Goal: Task Accomplishment & Management: Manage account settings

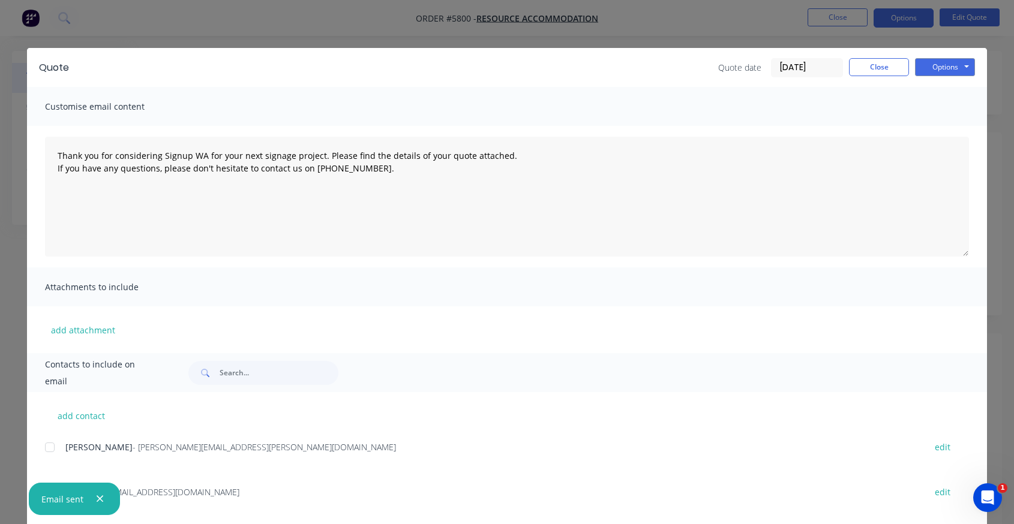
click at [740, 50] on div "Quote Quote date [DATE] Close Options Preview Print Email" at bounding box center [507, 67] width 960 height 39
click at [871, 68] on button "Close" at bounding box center [879, 67] width 60 height 18
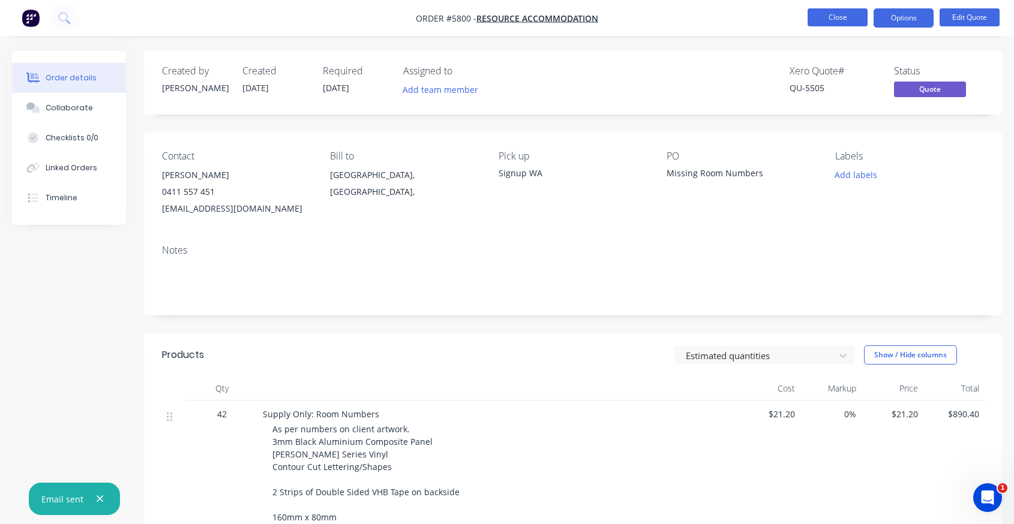
click at [818, 14] on button "Close" at bounding box center [838, 17] width 60 height 18
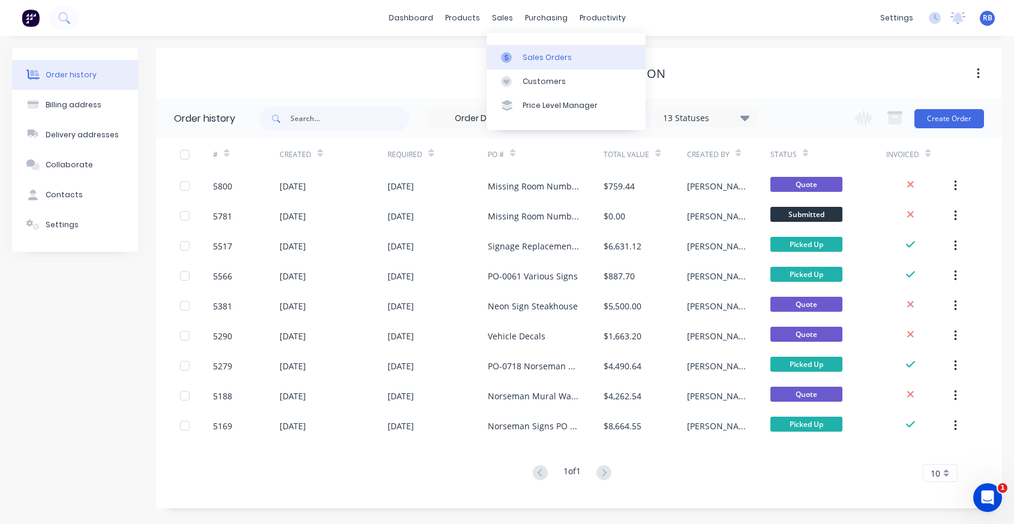
click at [535, 52] on div "Sales Orders" at bounding box center [547, 57] width 49 height 11
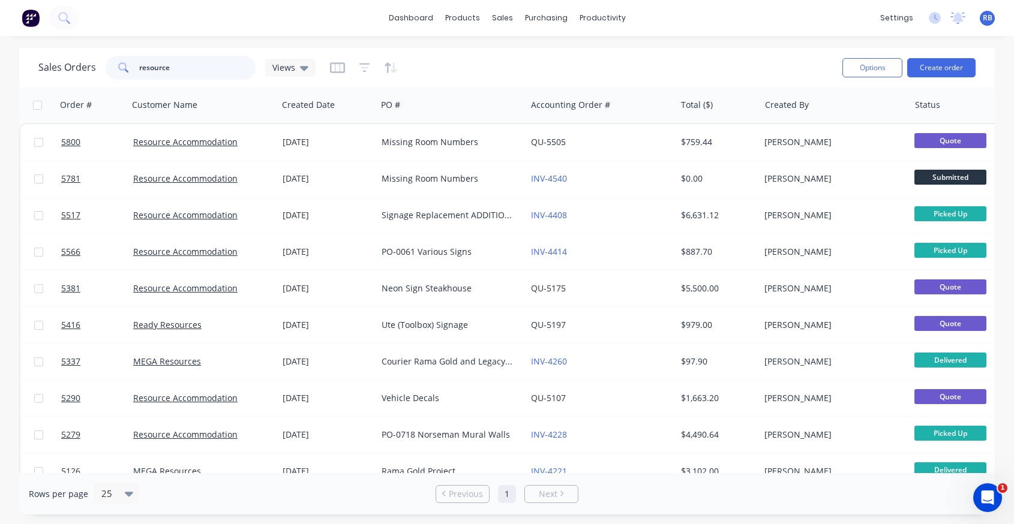
drag, startPoint x: 198, startPoint y: 73, endPoint x: 95, endPoint y: 68, distance: 103.3
click at [95, 68] on div "Sales Orders resource Views" at bounding box center [176, 68] width 277 height 24
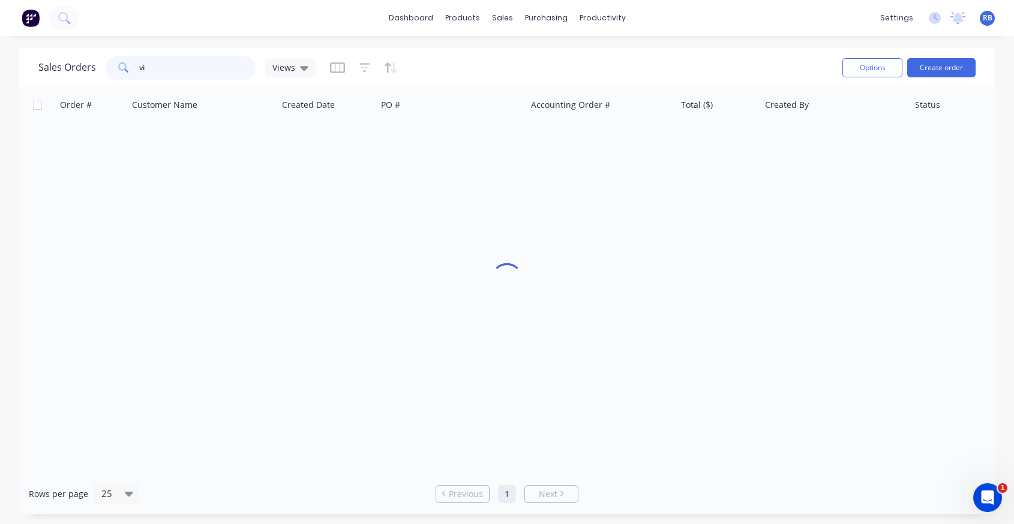
type input "v"
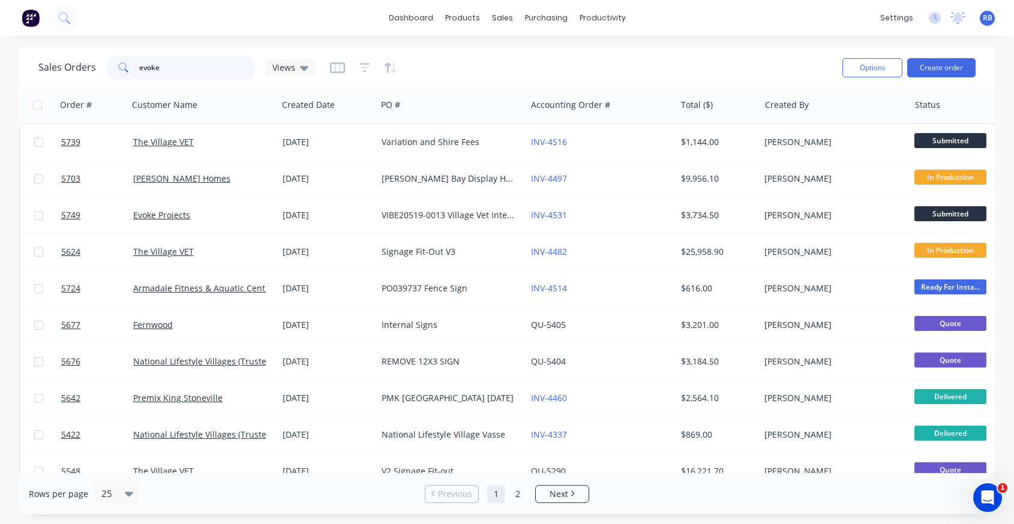
type input "evoke"
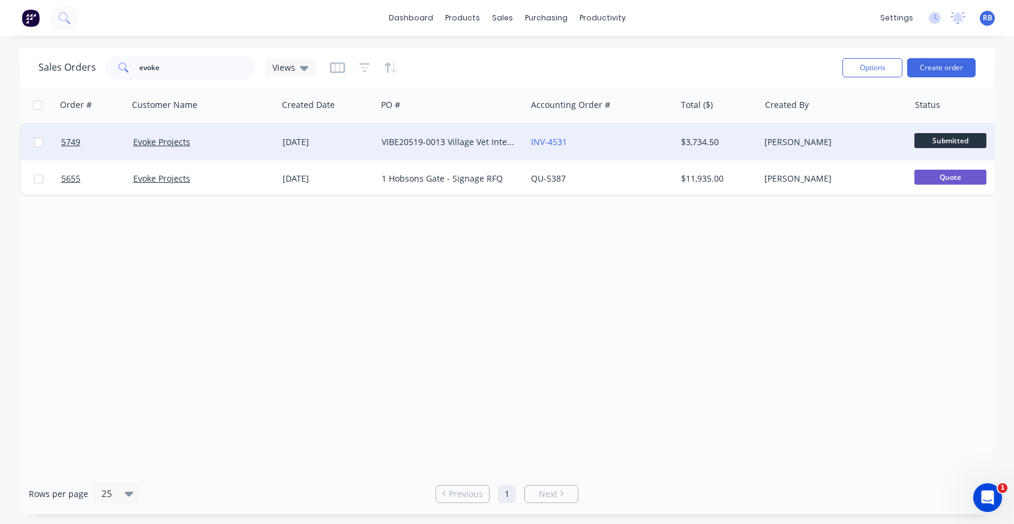
click at [609, 139] on div "INV-4531" at bounding box center [597, 142] width 133 height 12
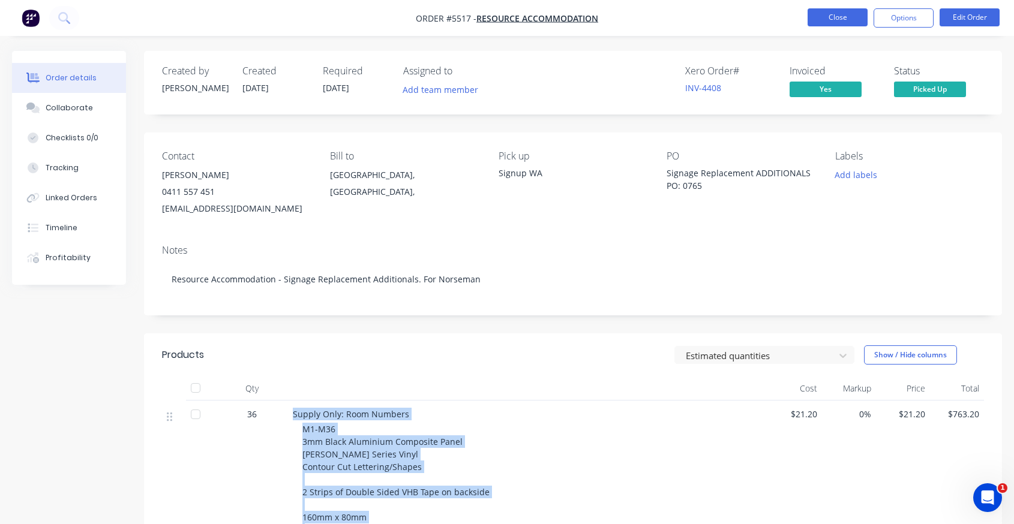
click at [833, 14] on button "Close" at bounding box center [838, 17] width 60 height 18
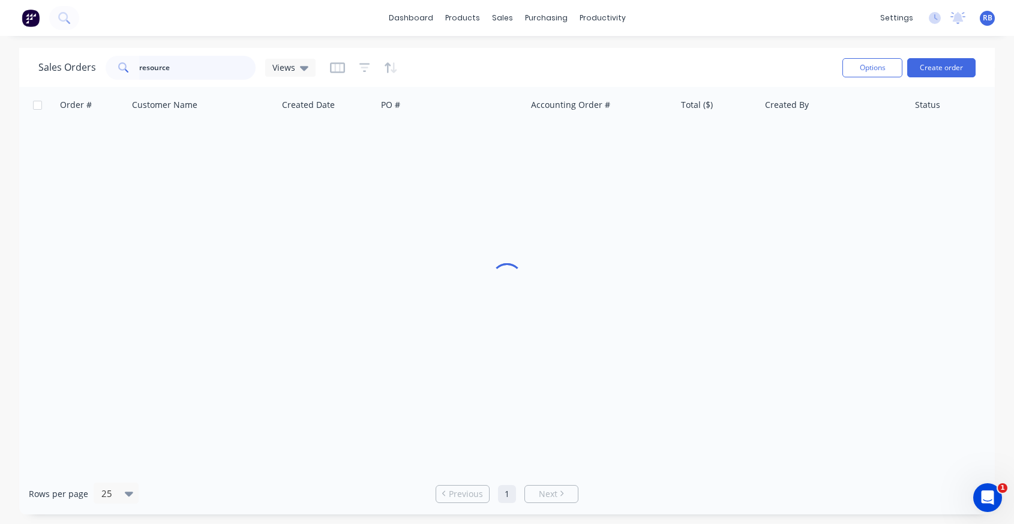
click at [178, 79] on input "resource" at bounding box center [197, 68] width 117 height 24
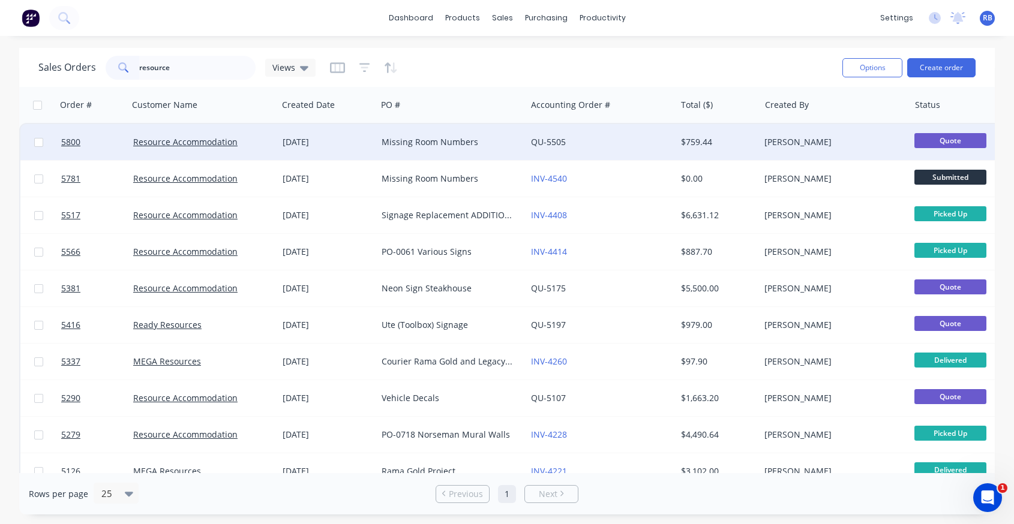
click at [605, 139] on div "QU-5505" at bounding box center [597, 142] width 133 height 12
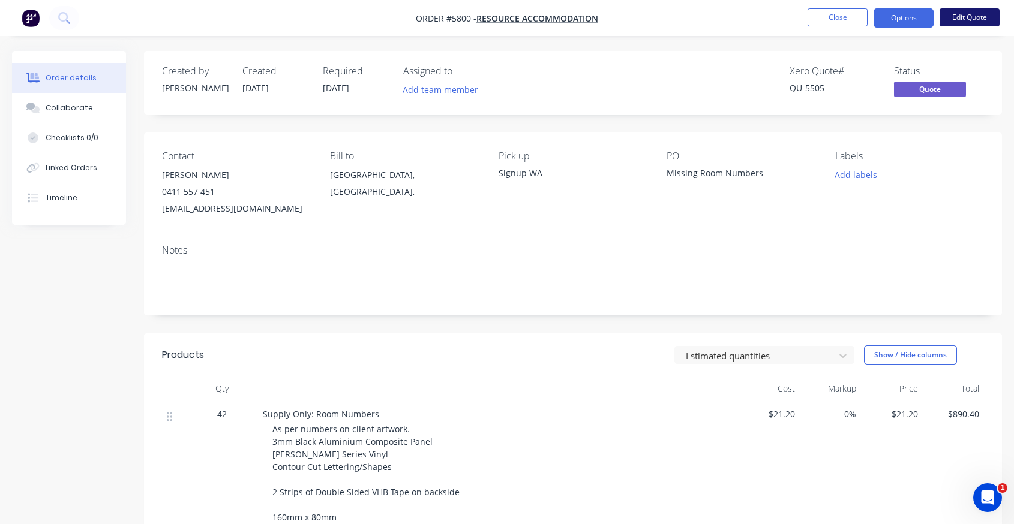
click at [977, 11] on button "Edit Quote" at bounding box center [970, 17] width 60 height 18
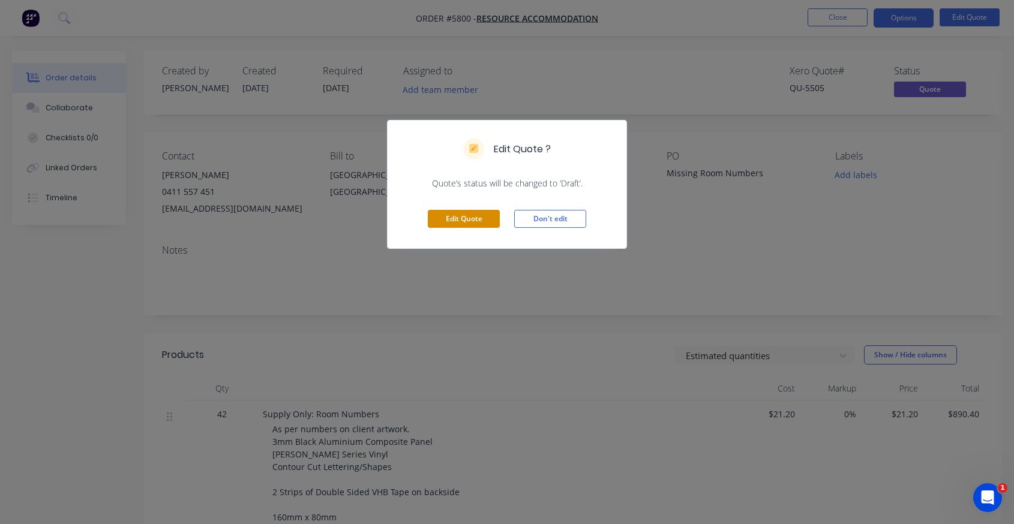
click at [464, 224] on button "Edit Quote" at bounding box center [464, 219] width 72 height 18
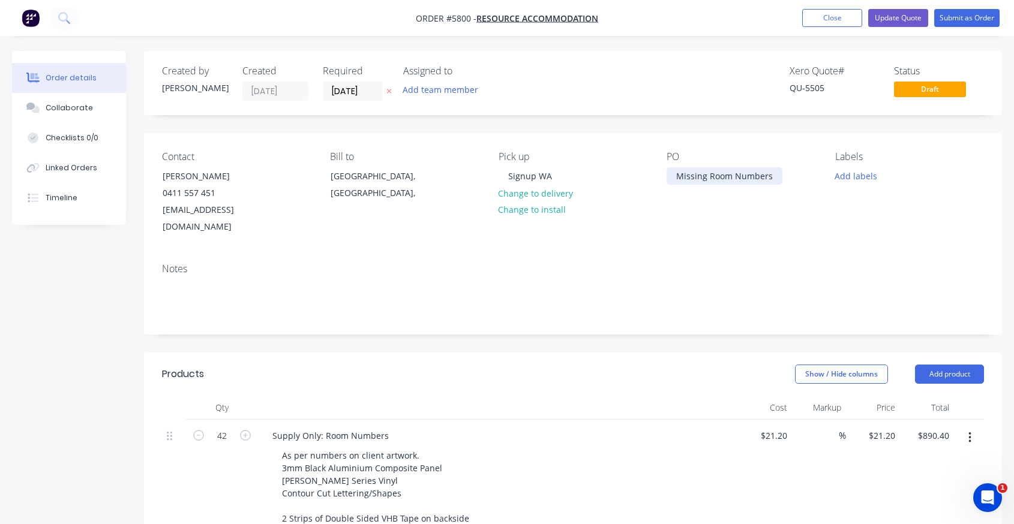
click at [770, 176] on div "Missing Room Numbers" at bounding box center [725, 175] width 116 height 17
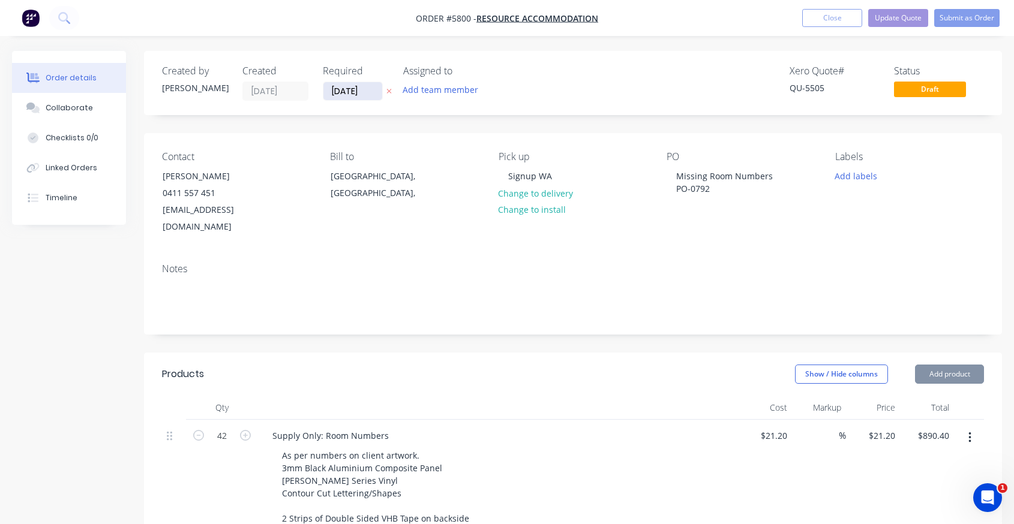
click at [338, 92] on input "[DATE]" at bounding box center [352, 91] width 59 height 18
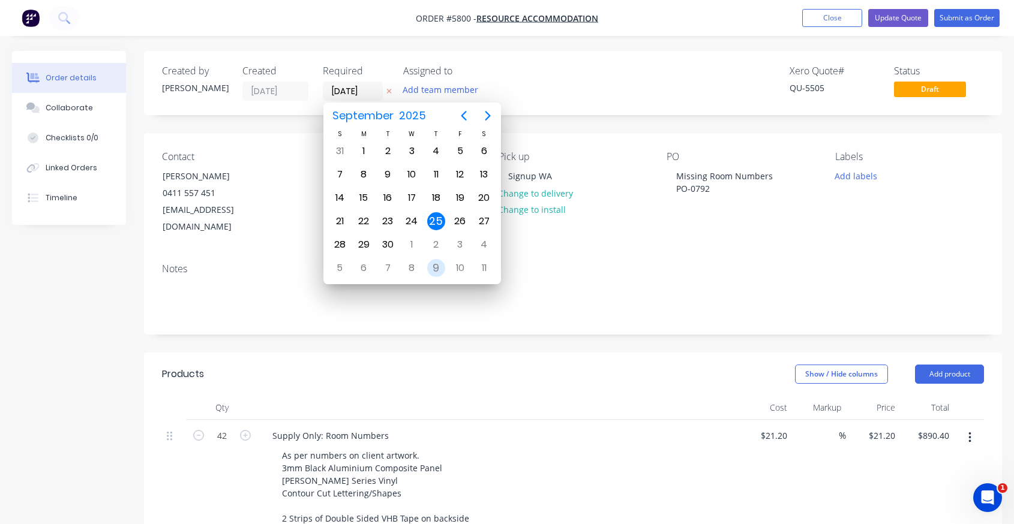
click at [436, 268] on div "9" at bounding box center [436, 268] width 18 height 18
type input "[DATE]"
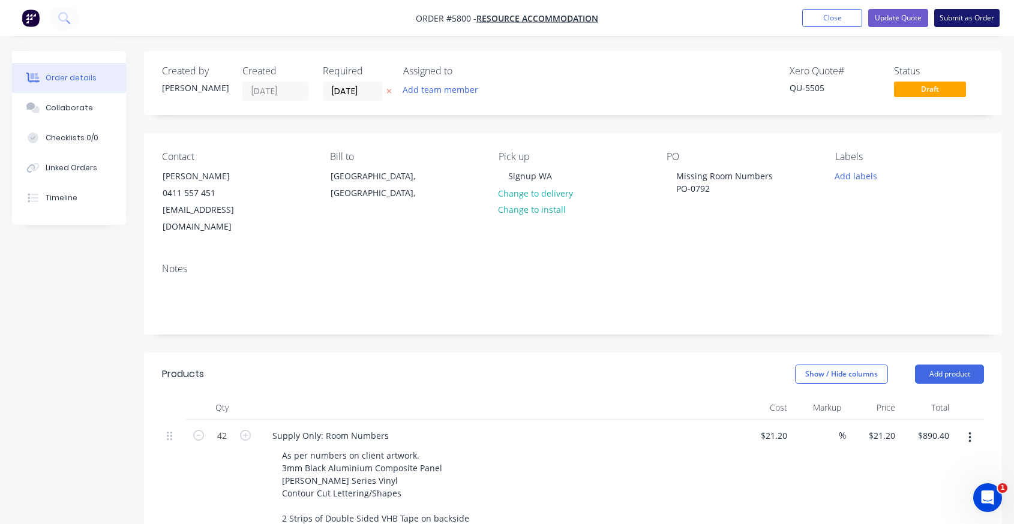
click at [967, 17] on button "Submit as Order" at bounding box center [966, 18] width 65 height 18
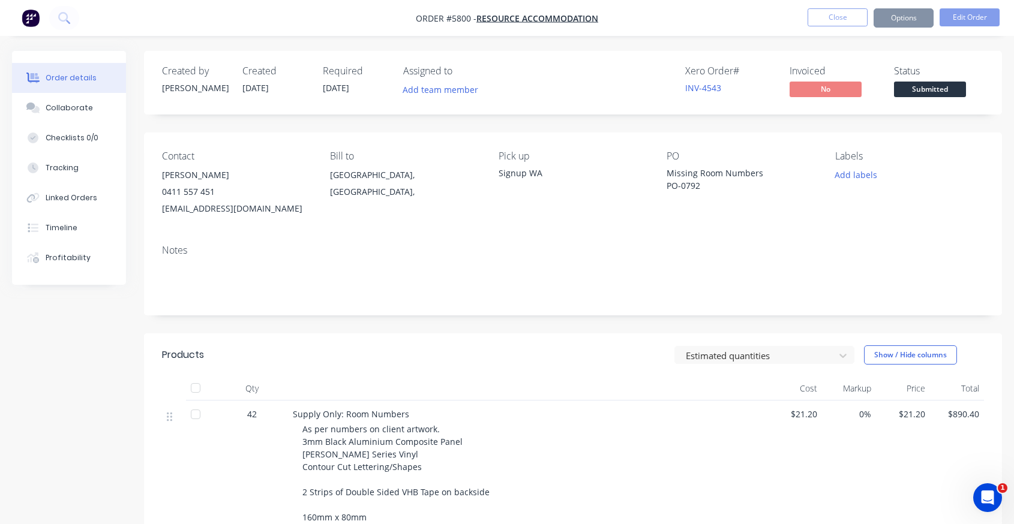
click at [942, 88] on span "Submitted" at bounding box center [930, 89] width 72 height 15
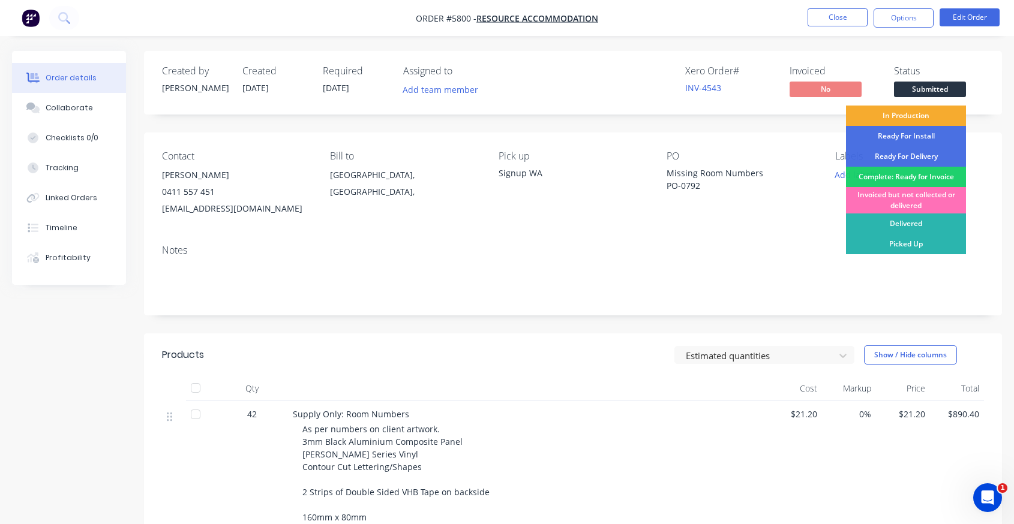
click at [914, 118] on div "In Production" at bounding box center [906, 116] width 120 height 20
